Goal: Task Accomplishment & Management: Use online tool/utility

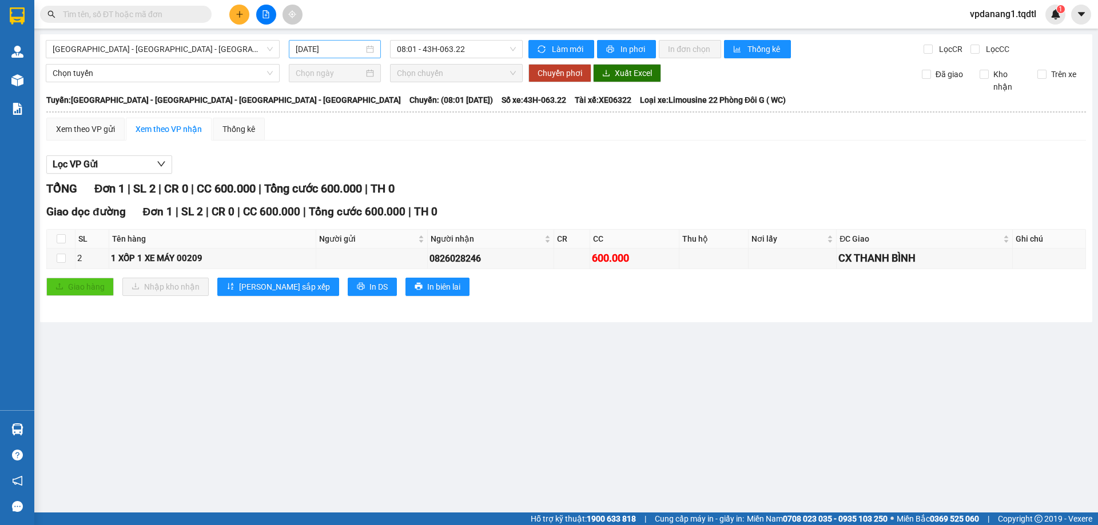
click at [304, 44] on input "[DATE]" at bounding box center [330, 49] width 68 height 13
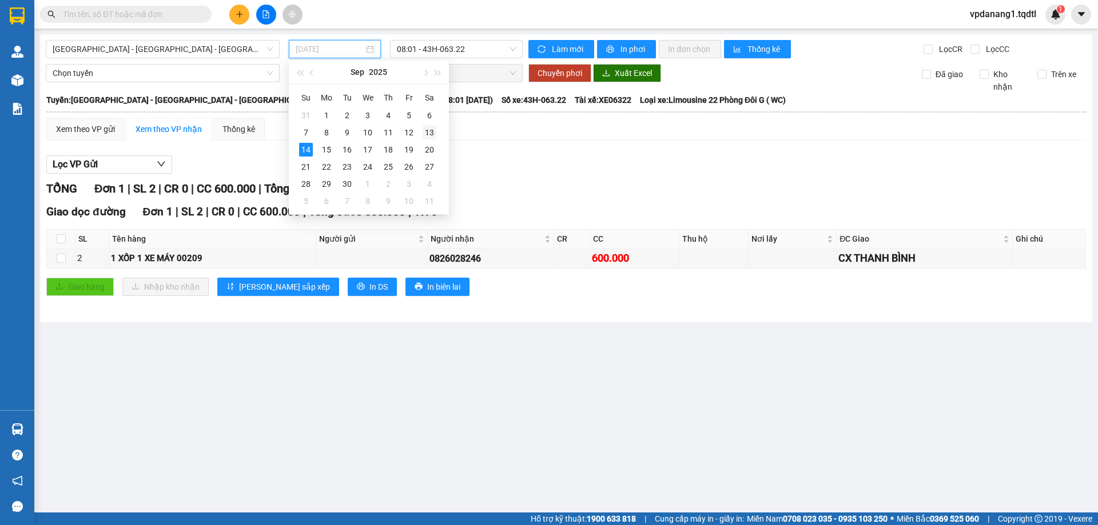
click at [427, 130] on div "13" at bounding box center [430, 133] width 14 height 14
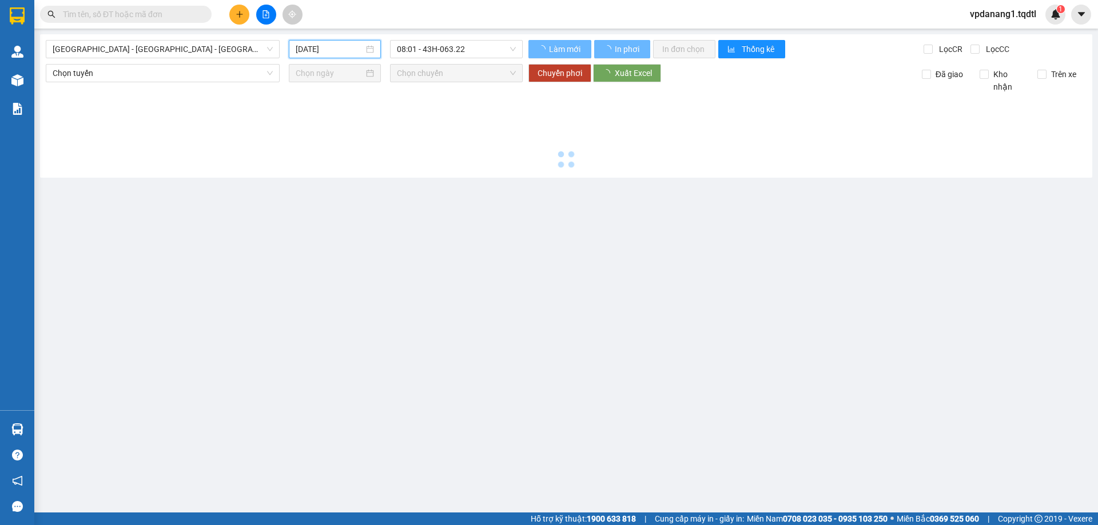
type input "[DATE]"
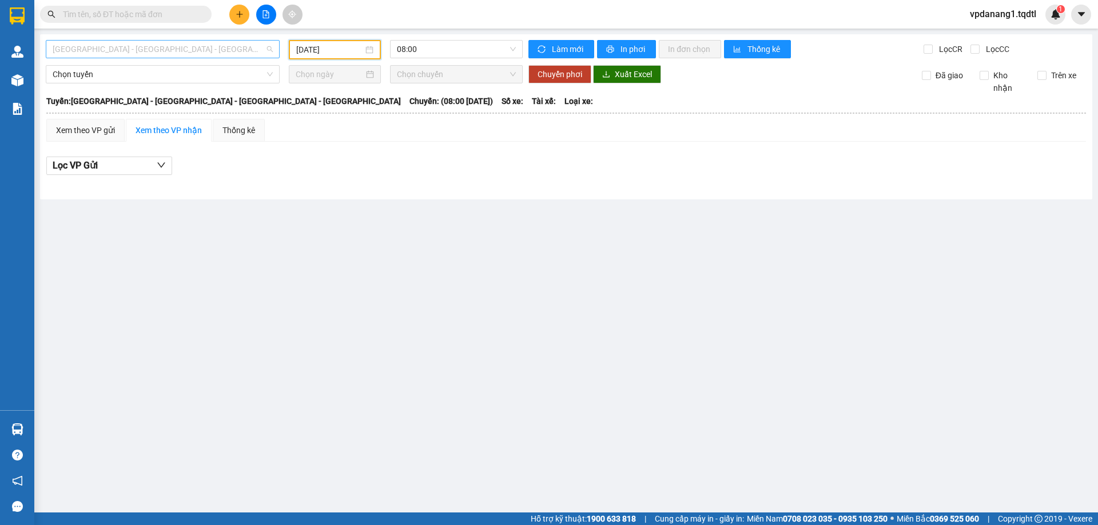
click at [144, 44] on span "[GEOGRAPHIC_DATA] - [GEOGRAPHIC_DATA] - [GEOGRAPHIC_DATA] - [GEOGRAPHIC_DATA]" at bounding box center [163, 49] width 220 height 17
click at [186, 53] on span "[GEOGRAPHIC_DATA] - [GEOGRAPHIC_DATA] - [GEOGRAPHIC_DATA] - [GEOGRAPHIC_DATA]" at bounding box center [163, 49] width 220 height 17
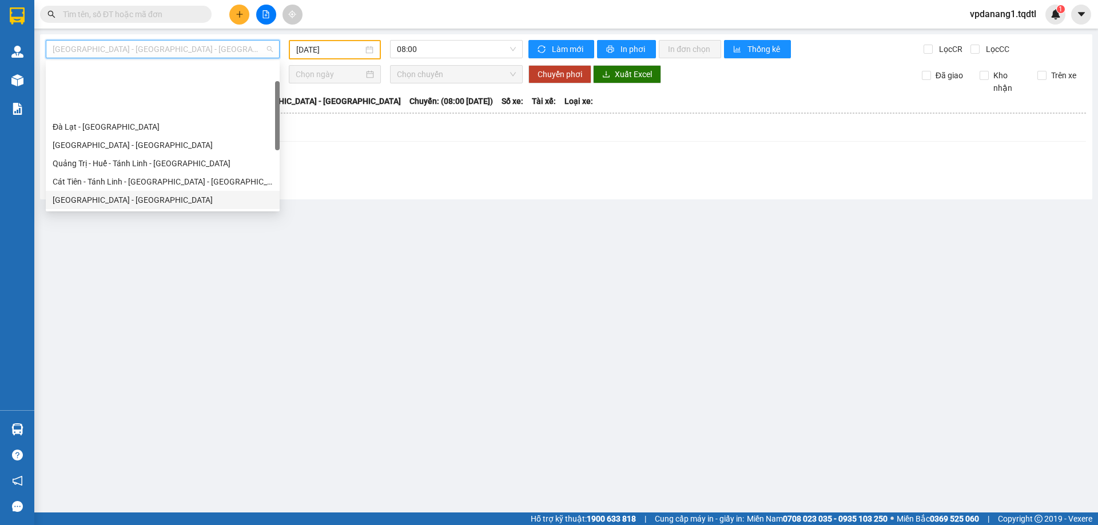
scroll to position [57, 0]
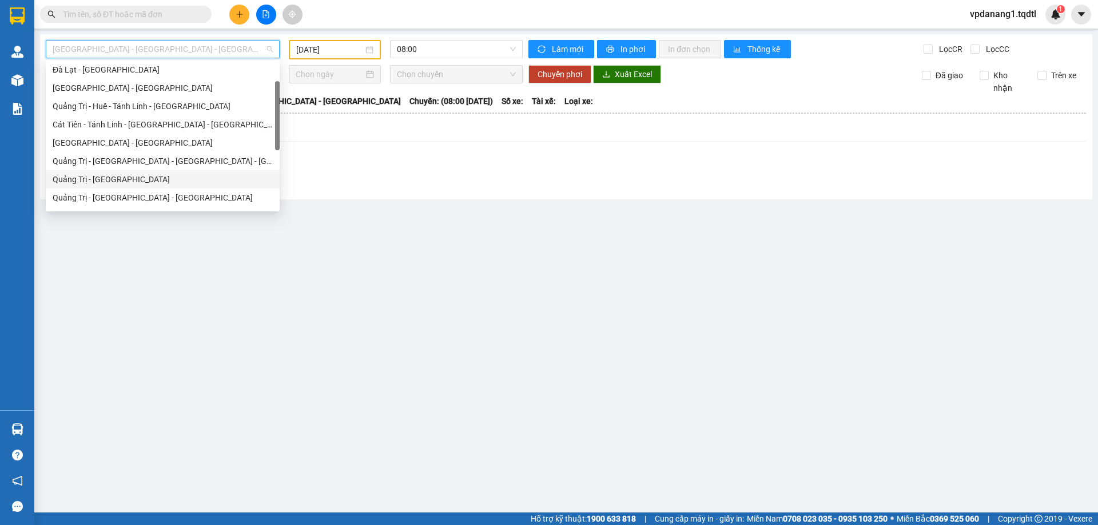
click at [176, 178] on div "Quảng Trị - [GEOGRAPHIC_DATA]" at bounding box center [163, 179] width 220 height 13
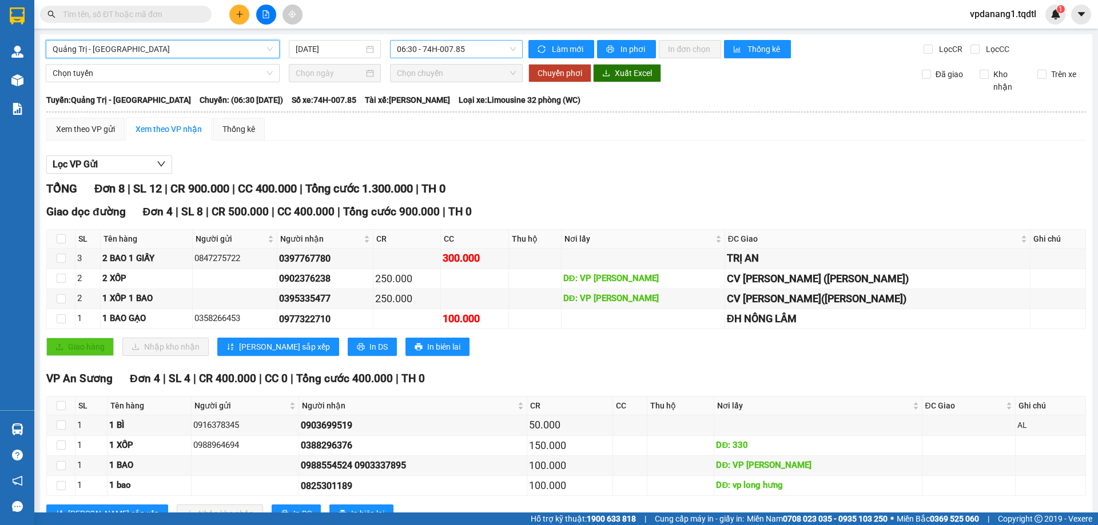
click at [401, 45] on span "06:30 - 74H-007.85" at bounding box center [456, 49] width 119 height 17
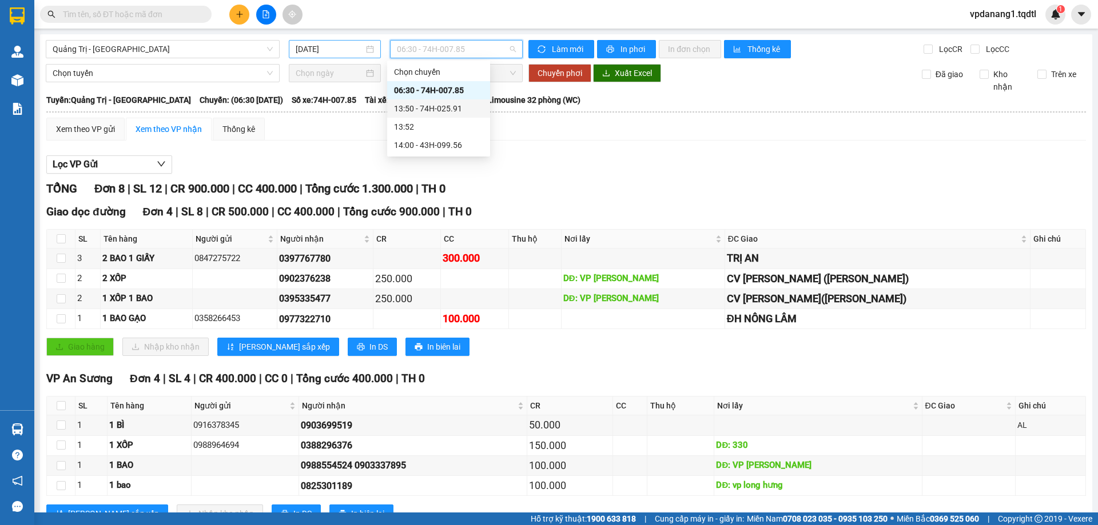
click at [322, 48] on input "[DATE]" at bounding box center [330, 49] width 68 height 13
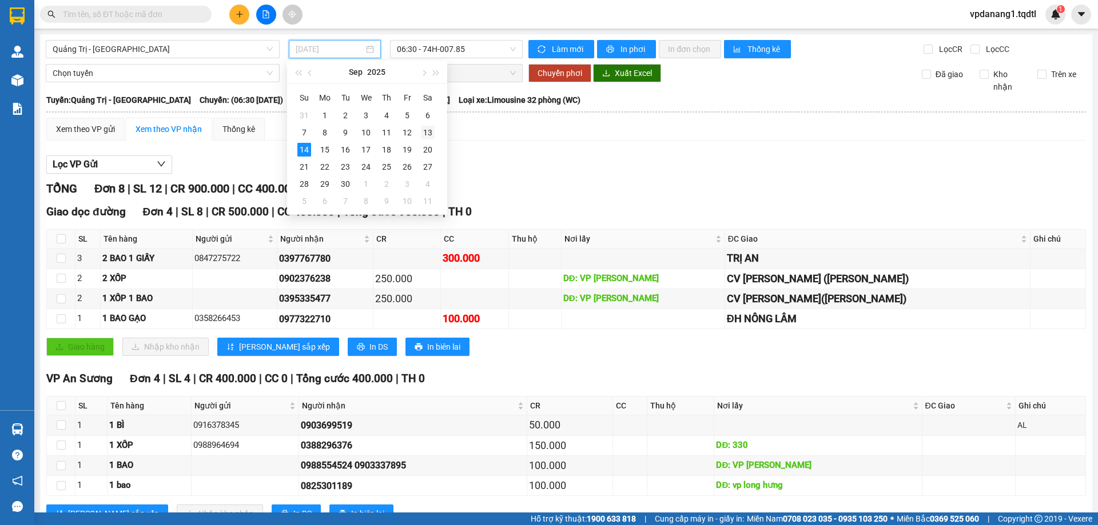
drag, startPoint x: 421, startPoint y: 133, endPoint x: 431, endPoint y: 67, distance: 67.0
click at [421, 133] on div "13" at bounding box center [428, 133] width 14 height 14
type input "[DATE]"
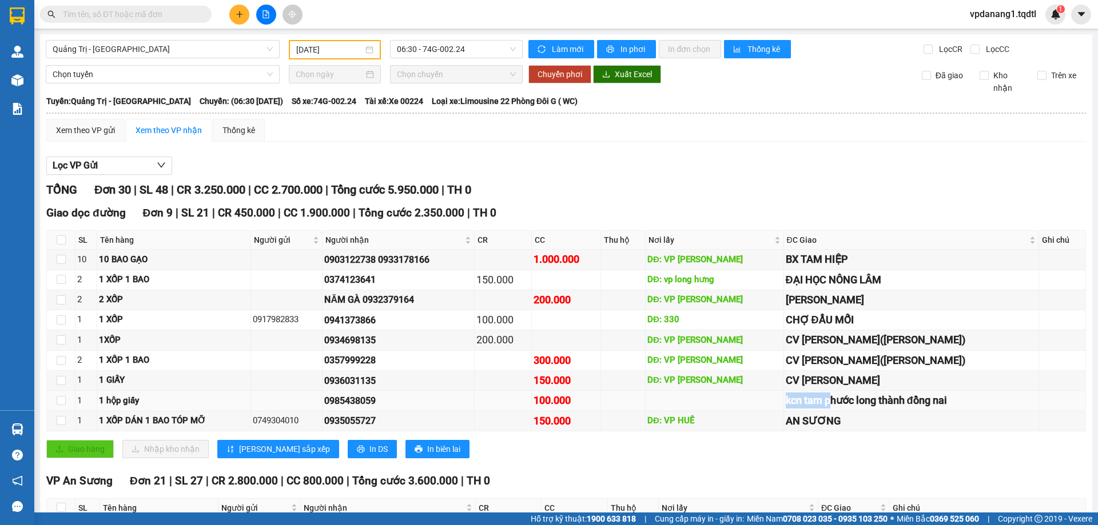
drag, startPoint x: 783, startPoint y: 400, endPoint x: 834, endPoint y: 401, distance: 50.3
click at [832, 401] on div "kcn tam phước long thành đồng nai" at bounding box center [911, 401] width 251 height 16
click at [889, 434] on div "Giao dọc đường Đơn 9 | SL 21 | CR 450.000 | CC 1.900.000 | Tổng cước 2.350.000 …" at bounding box center [565, 336] width 1039 height 262
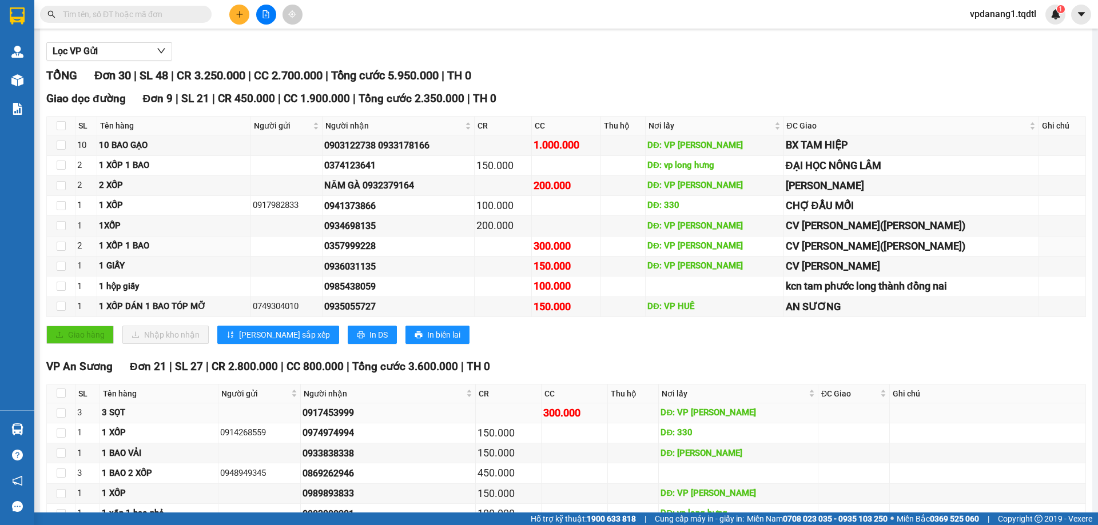
scroll to position [172, 0]
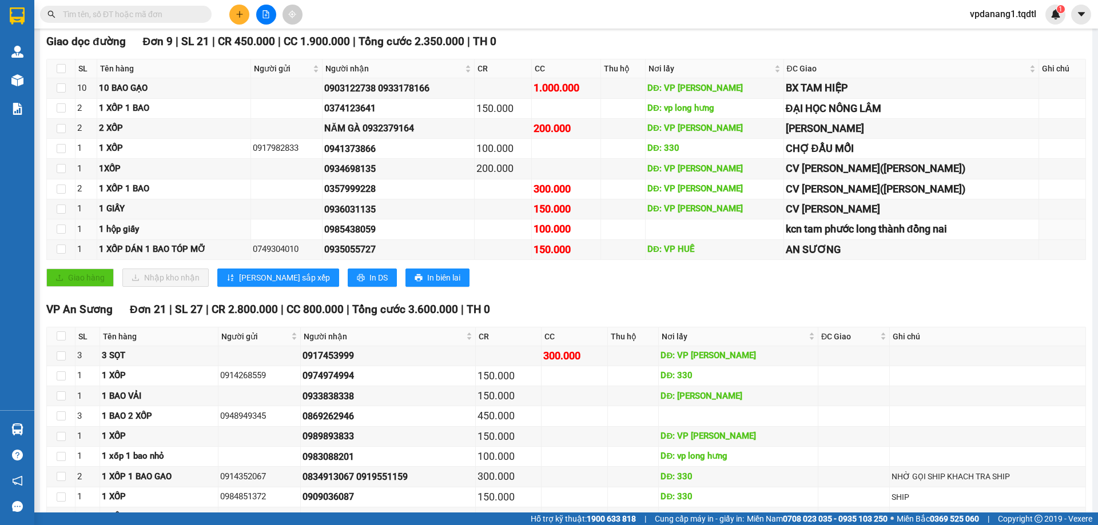
drag, startPoint x: 697, startPoint y: 222, endPoint x: 663, endPoint y: 294, distance: 79.5
click at [663, 294] on div "Giao dọc đường Đơn 9 | SL 21 | CR 450.000 | CC 1.900.000 | Tổng cước 2.350.000 …" at bounding box center [565, 164] width 1039 height 262
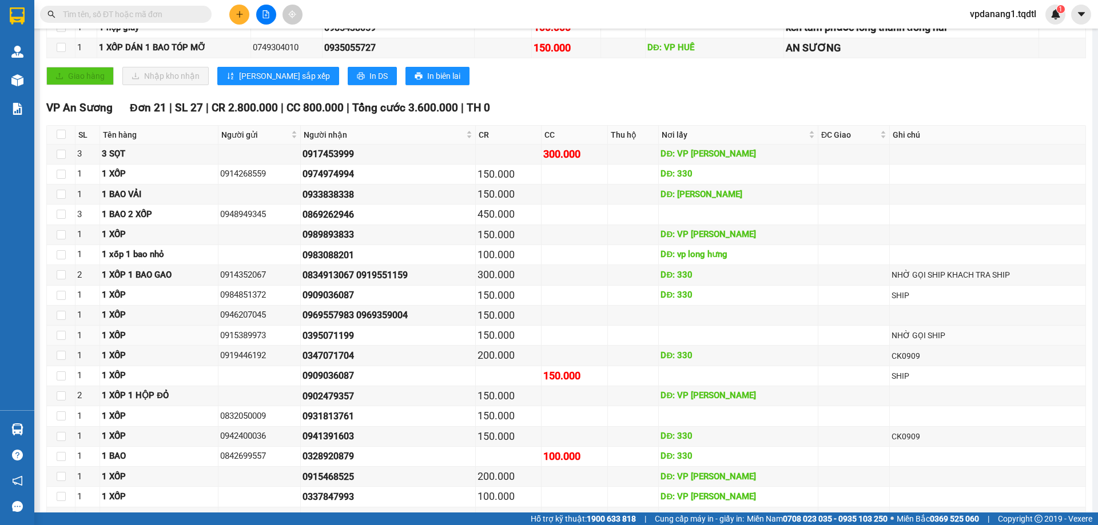
scroll to position [145, 0]
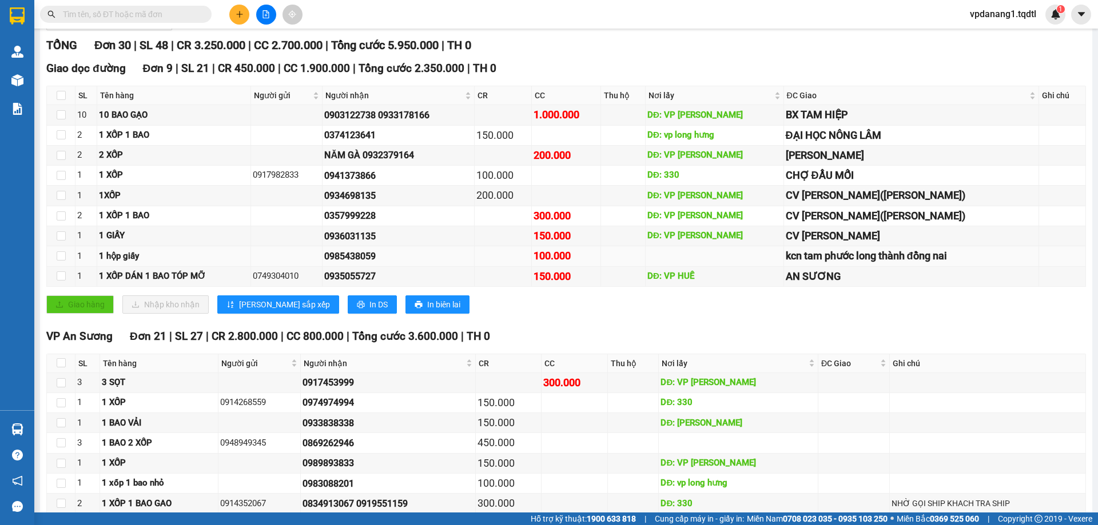
click at [961, 256] on div "kcn tam phước long thành đồng nai" at bounding box center [911, 256] width 251 height 16
